Goal: Book appointment/travel/reservation

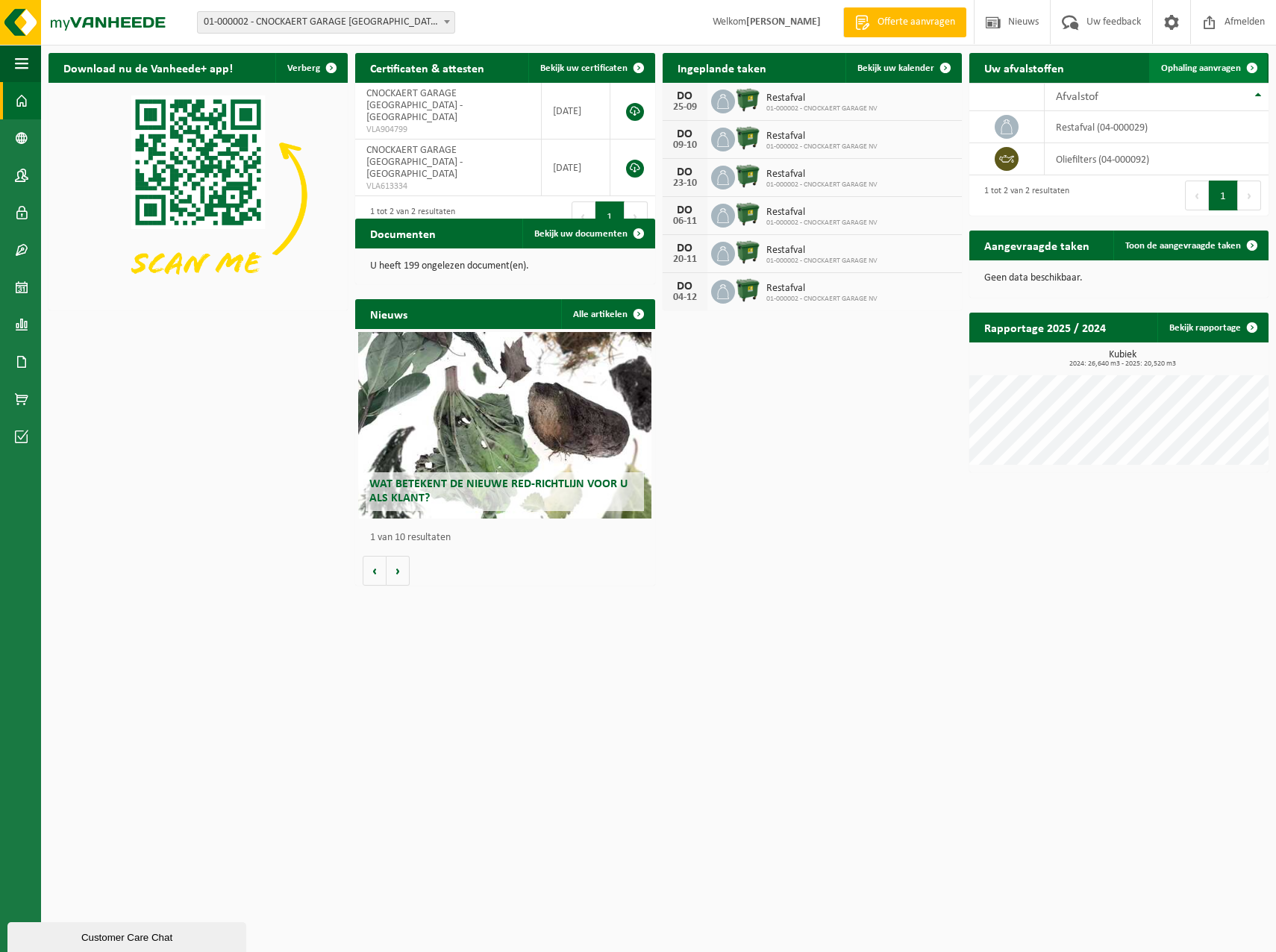
click at [1190, 66] on span "Ophaling aanvragen" at bounding box center [1200, 69] width 80 height 10
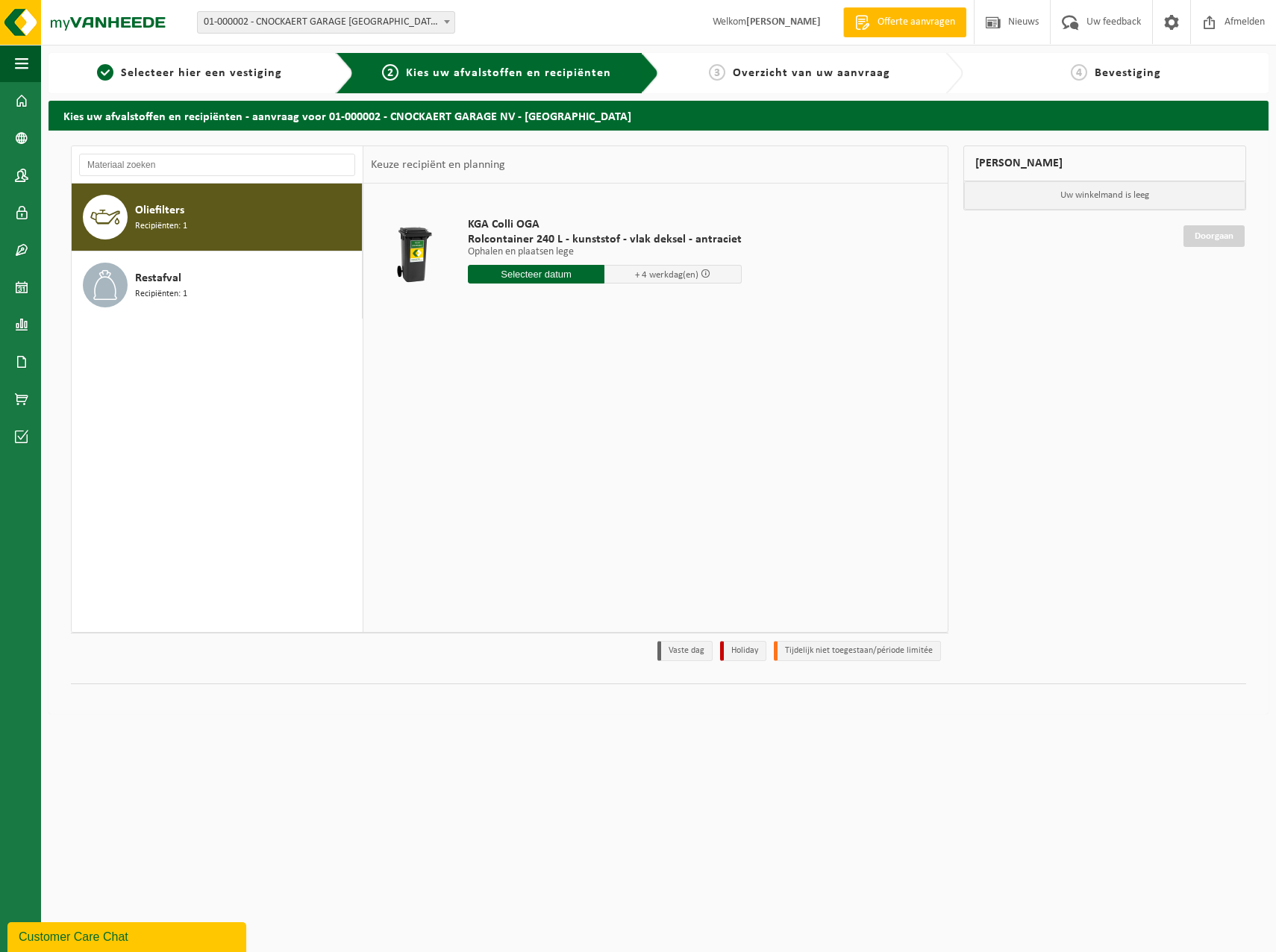
click at [565, 268] on input "text" at bounding box center [537, 273] width 137 height 19
click at [511, 428] on div "23" at bounding box center [508, 431] width 26 height 24
type input "Van 2025-09-23"
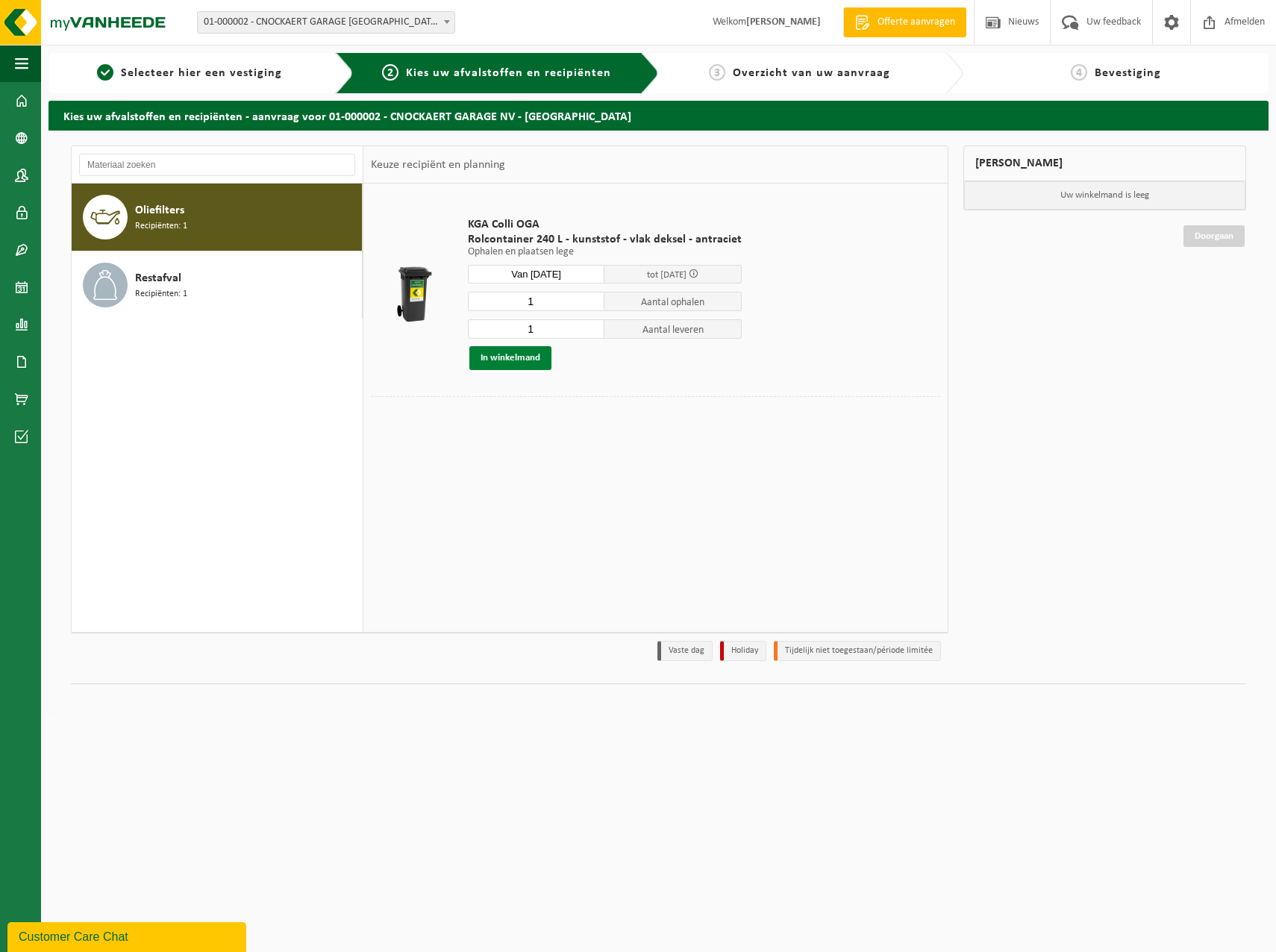
click at [508, 358] on button "In winkelmand" at bounding box center [510, 358] width 82 height 24
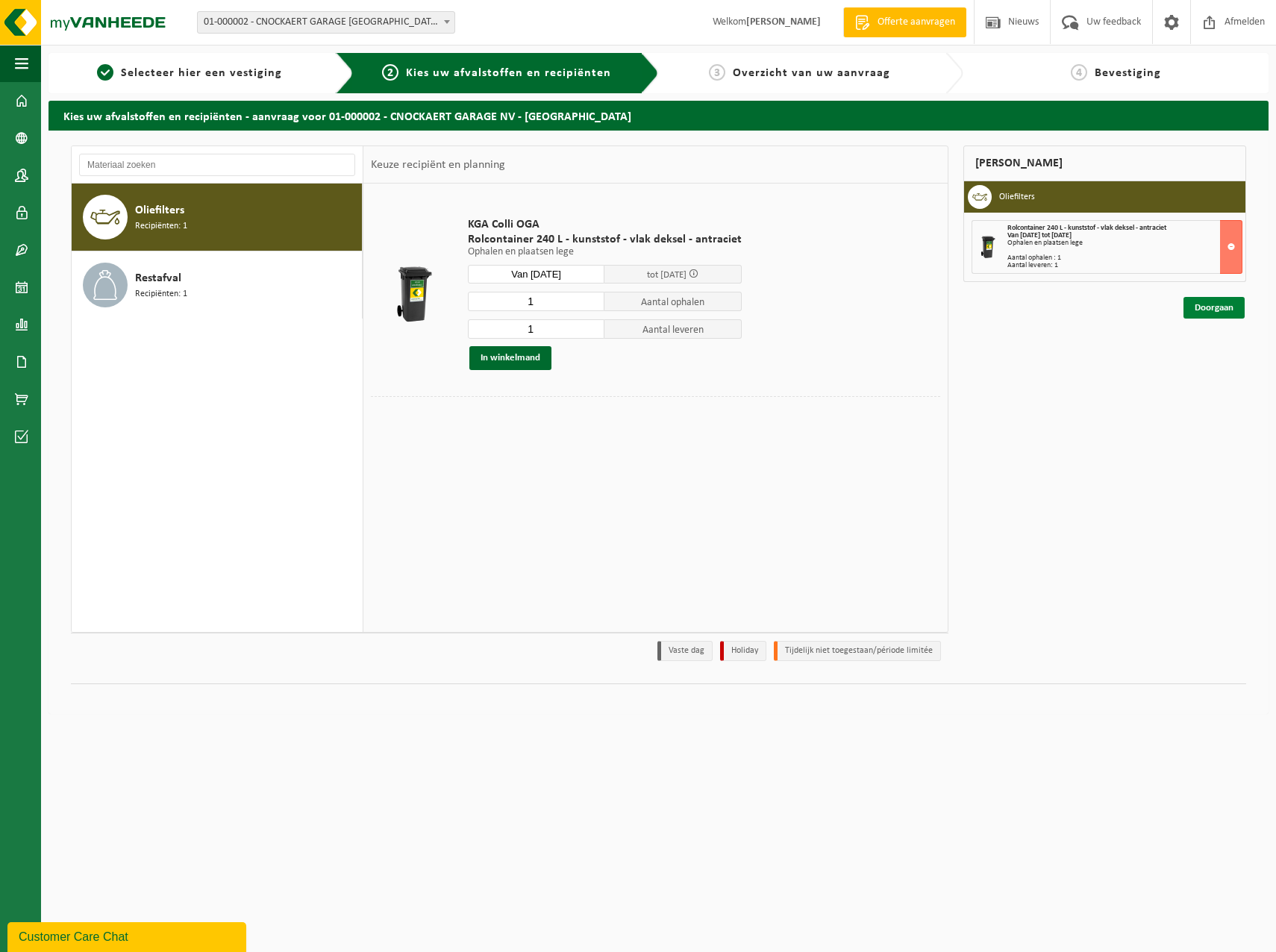
click at [1232, 305] on link "Doorgaan" at bounding box center [1214, 307] width 61 height 22
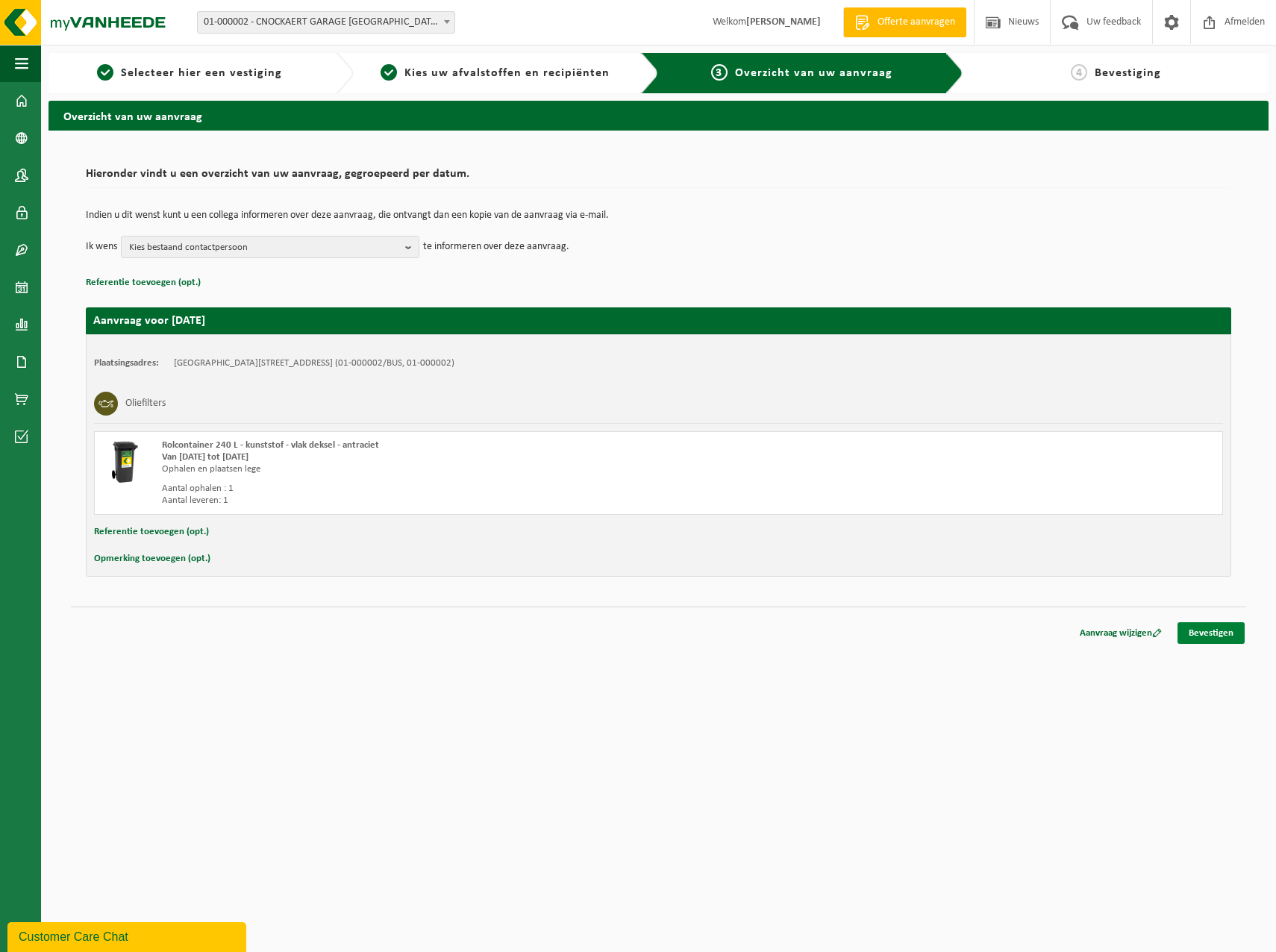
click at [1229, 633] on link "Bevestigen" at bounding box center [1211, 633] width 67 height 22
